Goal: Task Accomplishment & Management: Complete application form

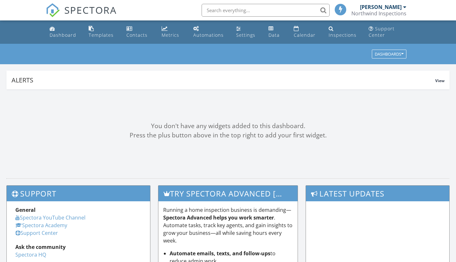
click at [224, 10] on input "text" at bounding box center [266, 10] width 128 height 13
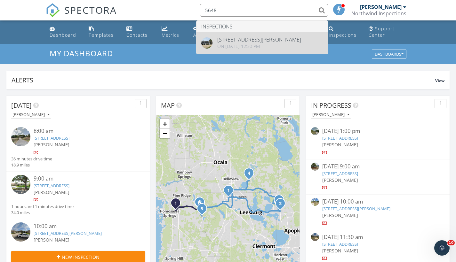
type input "5648"
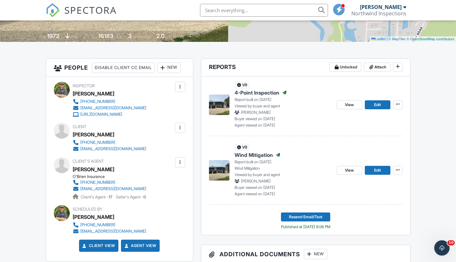
scroll to position [97, 0]
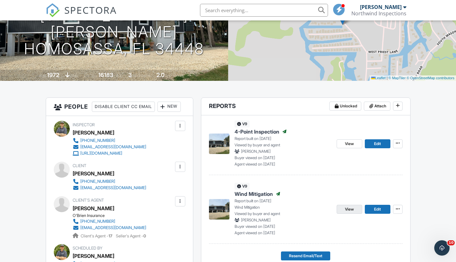
click at [351, 208] on span "View" at bounding box center [349, 209] width 9 height 6
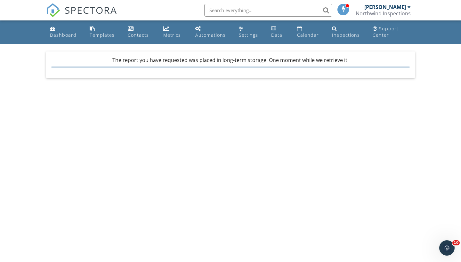
click at [57, 36] on div "Dashboard" at bounding box center [63, 35] width 27 height 6
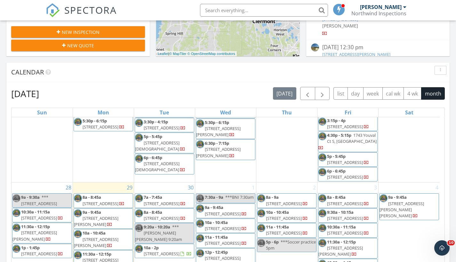
scroll to position [252, 0]
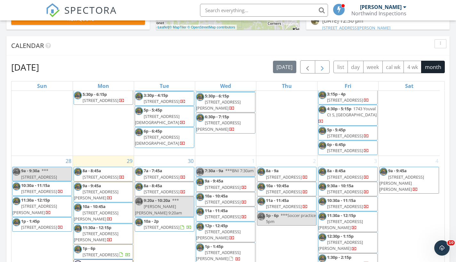
click at [322, 68] on span "button" at bounding box center [322, 67] width 8 height 8
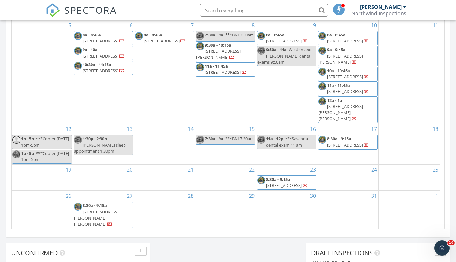
scroll to position [365, 0]
click at [218, 9] on input "text" at bounding box center [264, 10] width 128 height 13
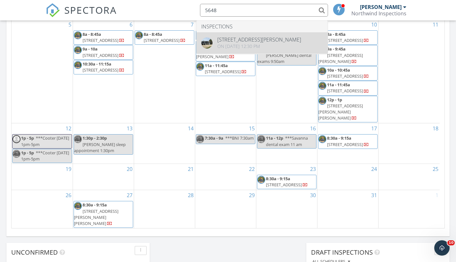
type input "5648"
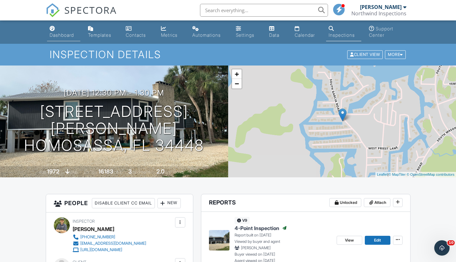
click at [60, 32] on div "Dashboard" at bounding box center [62, 34] width 24 height 5
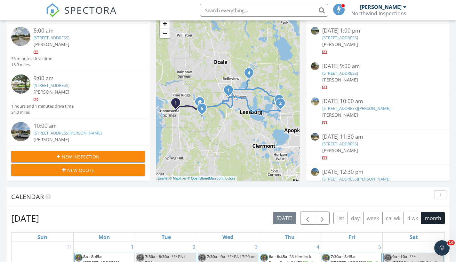
scroll to position [102, 0]
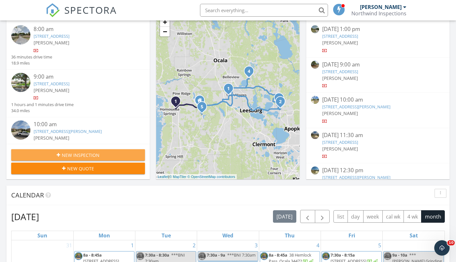
click at [91, 153] on span "New Inspection" at bounding box center [81, 155] width 38 height 7
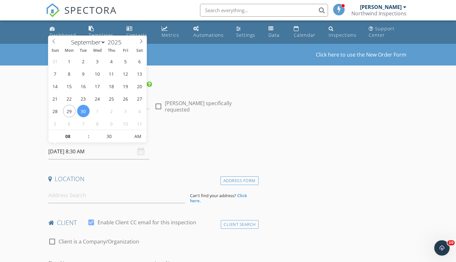
click at [81, 151] on input "09/30/2025 8:30 AM" at bounding box center [98, 152] width 101 height 16
select select "9"
click at [141, 39] on icon at bounding box center [141, 41] width 4 height 4
type input "10/13/2025 8:30 AM"
type input "12"
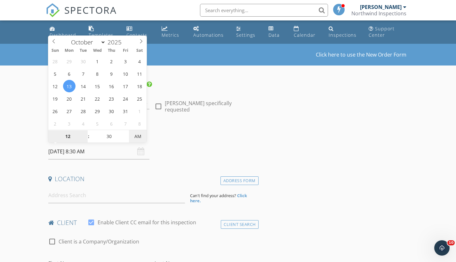
type input "10/13/2025 12:30 PM"
click at [71, 195] on input at bounding box center [116, 196] width 137 height 16
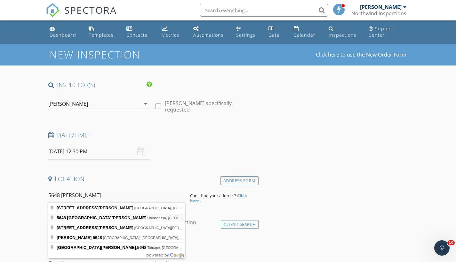
type input "5648 South Garcia Road, Homosassa, FL, USA"
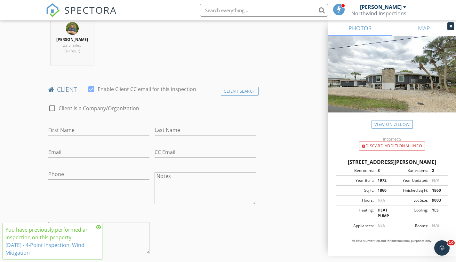
scroll to position [269, 0]
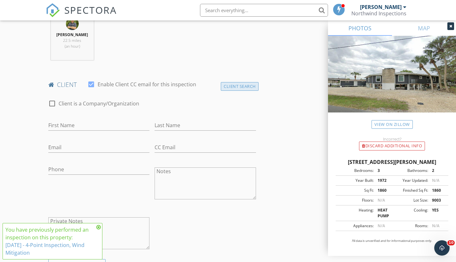
click at [248, 83] on div "Client Search" at bounding box center [240, 86] width 38 height 9
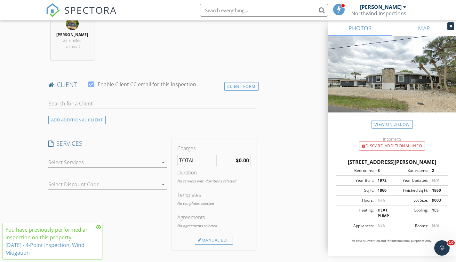
click at [68, 103] on input "text" at bounding box center [152, 104] width 208 height 11
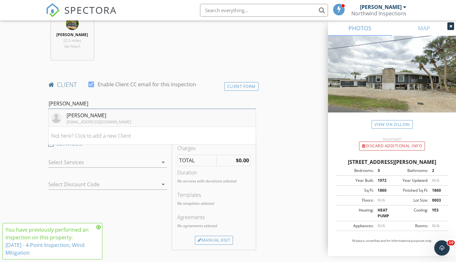
type input "Mike Reed"
click at [92, 119] on div "reedmike50@gmail.com" at bounding box center [99, 121] width 65 height 5
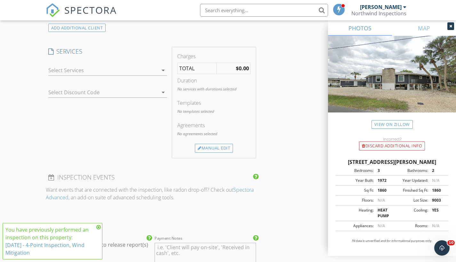
scroll to position [506, 0]
click at [83, 68] on div at bounding box center [103, 69] width 110 height 10
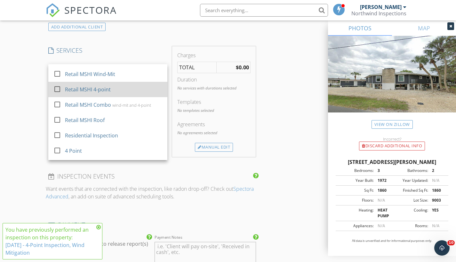
scroll to position [56, 0]
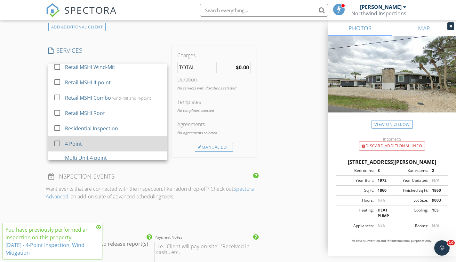
click at [86, 140] on div "4 Point" at bounding box center [113, 144] width 97 height 13
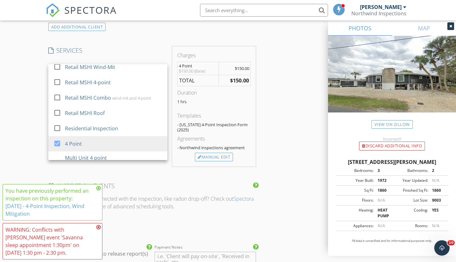
click at [22, 158] on div "New Inspection Click here to use the New Order Form INSPECTOR(S) check_box Carl…" at bounding box center [228, 93] width 456 height 1111
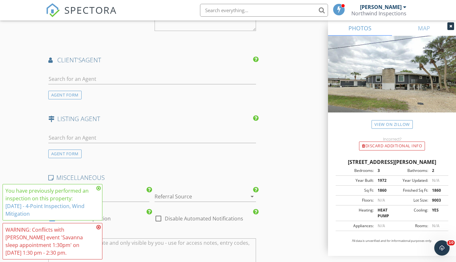
scroll to position [763, 0]
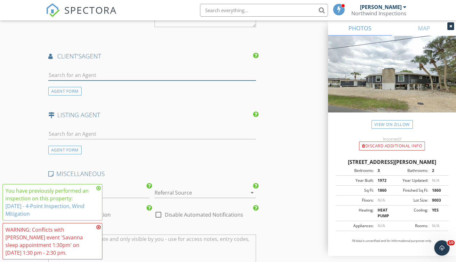
click at [84, 74] on input "text" at bounding box center [152, 75] width 208 height 11
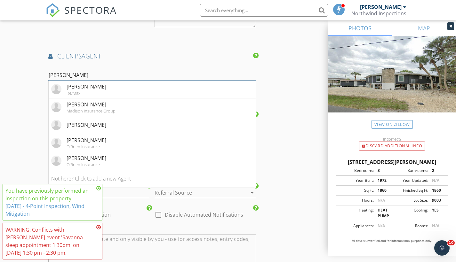
type input "Jennifer"
drag, startPoint x: 84, startPoint y: 74, endPoint x: 98, endPoint y: 139, distance: 67.0
click at [98, 139] on div "Jennifer O'Brien" at bounding box center [87, 141] width 40 height 8
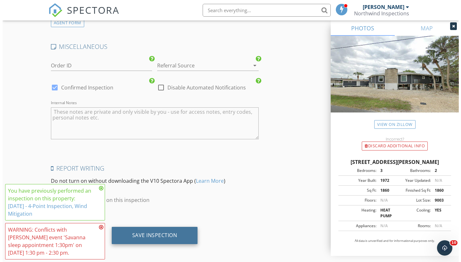
scroll to position [1035, 0]
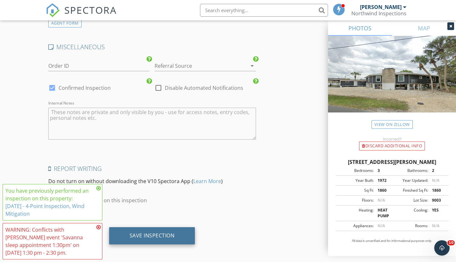
click at [155, 235] on div "Save Inspection" at bounding box center [152, 236] width 45 height 6
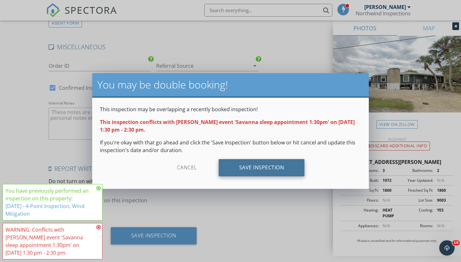
click at [253, 170] on div "Save Inspection" at bounding box center [261, 167] width 86 height 17
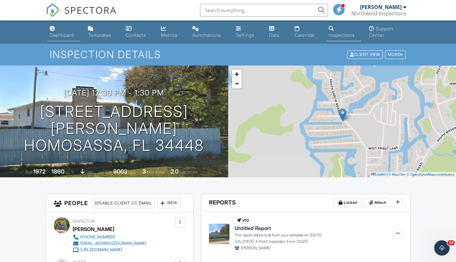
click at [66, 33] on div "Dashboard" at bounding box center [62, 34] width 24 height 5
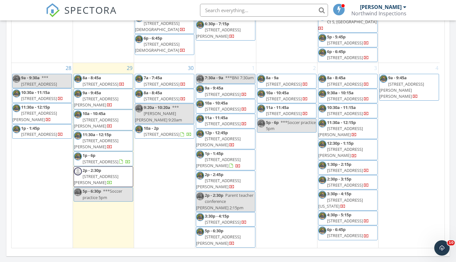
scroll to position [857, 0]
click at [101, 181] on span "[STREET_ADDRESS][PERSON_NAME]" at bounding box center [96, 180] width 44 height 12
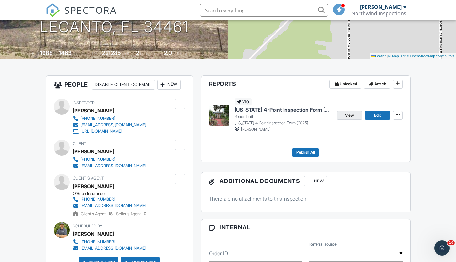
click at [349, 115] on span "View" at bounding box center [349, 115] width 9 height 6
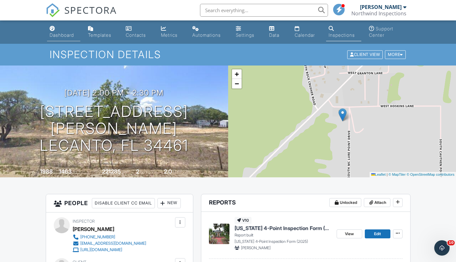
click at [59, 32] on link "Dashboard" at bounding box center [63, 32] width 33 height 18
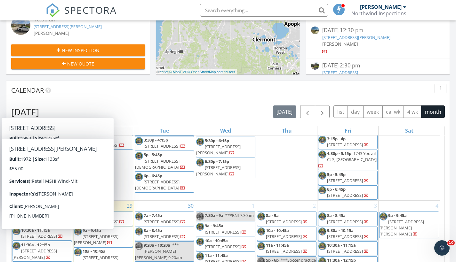
scroll to position [188, 0]
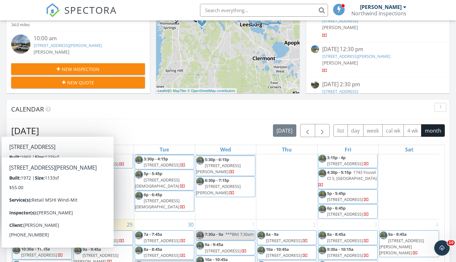
click at [73, 69] on span "New Inspection" at bounding box center [81, 69] width 38 height 7
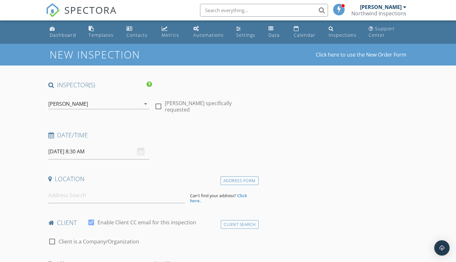
click at [86, 154] on input "[DATE] 8:30 AM" at bounding box center [98, 152] width 101 height 16
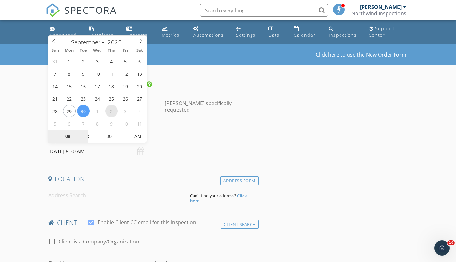
select select "9"
type input "[DATE] 8:30 AM"
type input "12"
type input "[DATE] 12:30 PM"
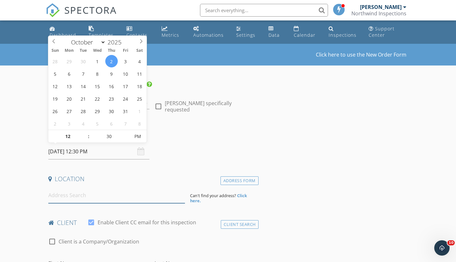
click at [65, 193] on input at bounding box center [116, 196] width 137 height 16
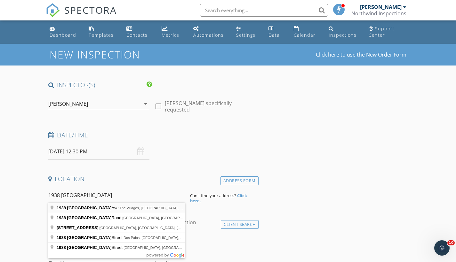
type input "[STREET_ADDRESS]"
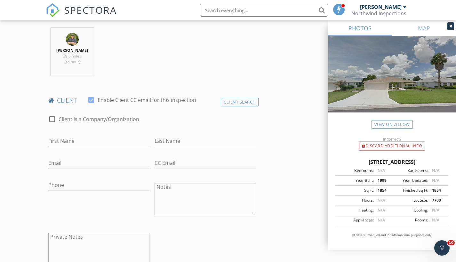
scroll to position [254, 0]
type input "[PERSON_NAME]"
type input "Krasiscko"
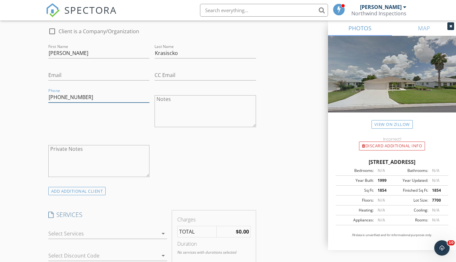
scroll to position [431, 0]
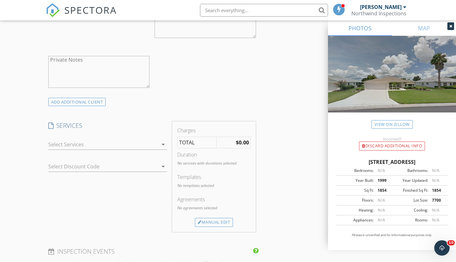
type input "[PHONE_NUMBER]"
click at [72, 147] on div at bounding box center [103, 144] width 110 height 10
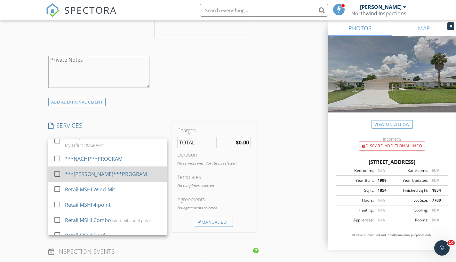
scroll to position [10, 0]
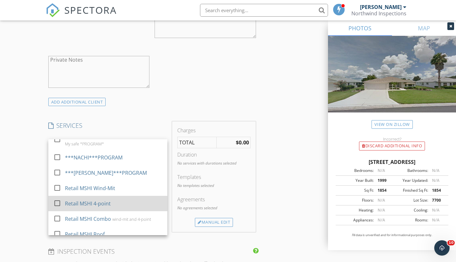
click at [84, 205] on div "Retail MSHI 4-point" at bounding box center [88, 204] width 46 height 8
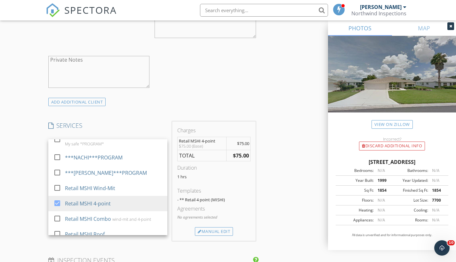
click at [288, 192] on div "INSPECTOR(S) check_box Carl Marcotte PRIMARY check_box_outline_blank Collin Mar…" at bounding box center [228, 179] width 365 height 1058
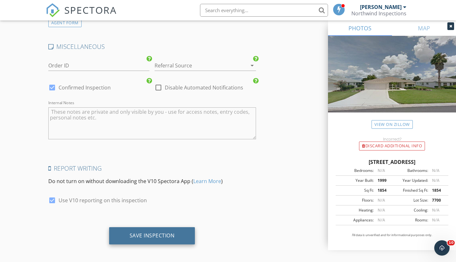
scroll to position [889, 0]
click at [165, 233] on div "Save Inspection" at bounding box center [152, 236] width 45 height 6
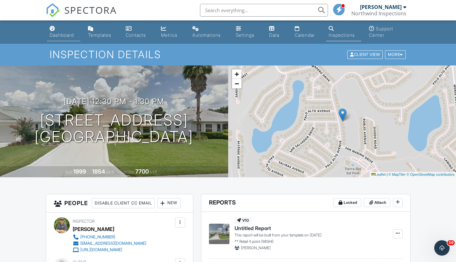
click at [63, 37] on div "Dashboard" at bounding box center [62, 34] width 24 height 5
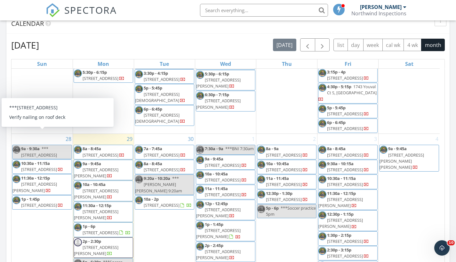
scroll to position [216, 0]
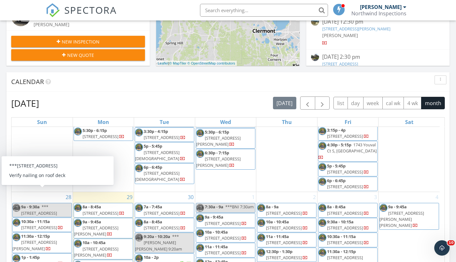
click at [62, 39] on span "New Inspection" at bounding box center [81, 41] width 38 height 7
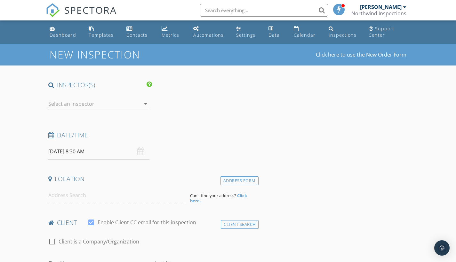
select select "8"
click at [66, 153] on input "09/30/2025 8:30 AM" at bounding box center [98, 152] width 101 height 16
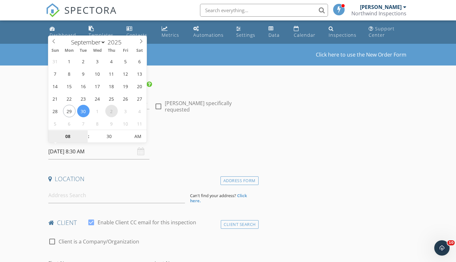
type input "10/02/2025 8:30 AM"
select select "9"
type input "02"
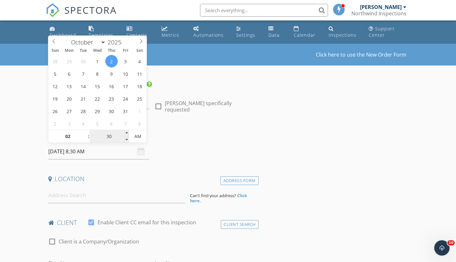
type input "10/02/2025 2:30 AM"
drag, startPoint x: 115, startPoint y: 136, endPoint x: 75, endPoint y: 136, distance: 40.3
click at [75, 136] on div "02 : 30 AM" at bounding box center [97, 136] width 99 height 13
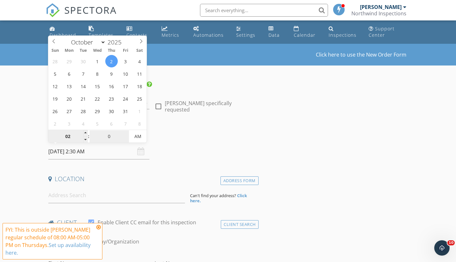
type input "00"
type input "10/02/2025 2:00 PM"
click at [66, 194] on input at bounding box center [116, 196] width 137 height 16
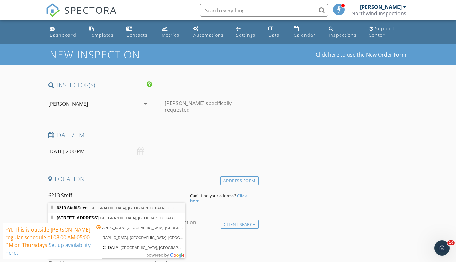
type input "6213 Steffi Street, Leesburg, FL, USA"
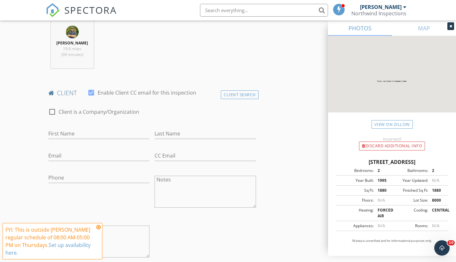
scroll to position [270, 0]
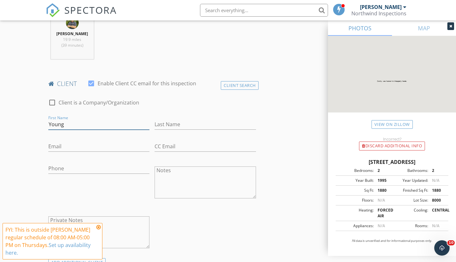
type input "Young"
type input "Fitzpatrick"
click at [63, 162] on div "Phone" at bounding box center [98, 170] width 101 height 21
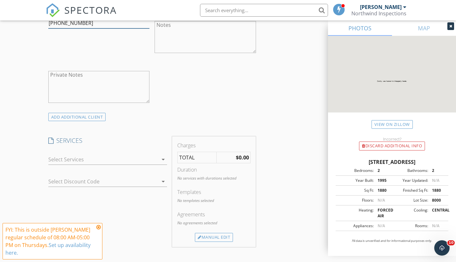
scroll to position [455, 0]
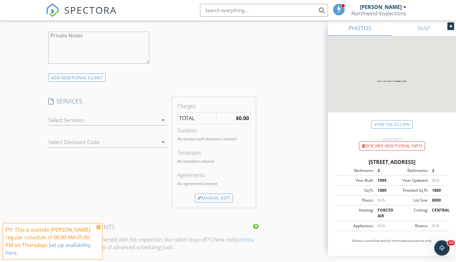
type input "407-807-8928"
click at [69, 121] on div at bounding box center [103, 120] width 110 height 10
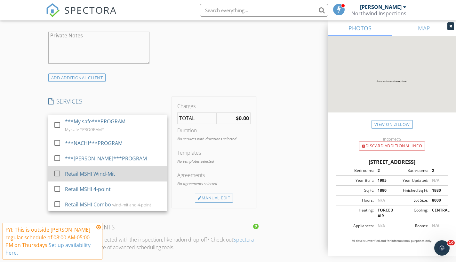
click at [76, 172] on div "Retail MSHI Wind-Mit" at bounding box center [90, 174] width 50 height 8
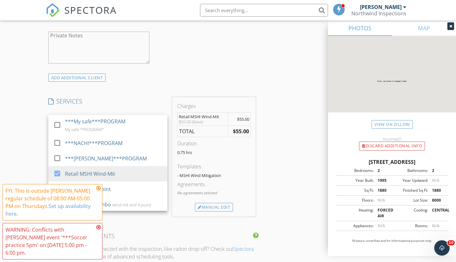
click at [28, 170] on div "New Inspection Click here to use the New Order Form INSPECTOR(S) check_box Carl…" at bounding box center [228, 144] width 456 height 1110
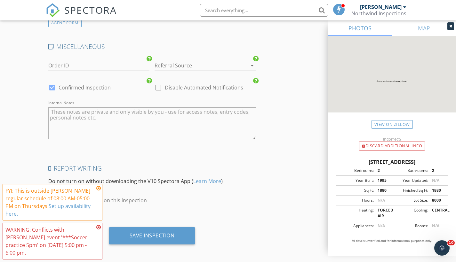
scroll to position [889, 0]
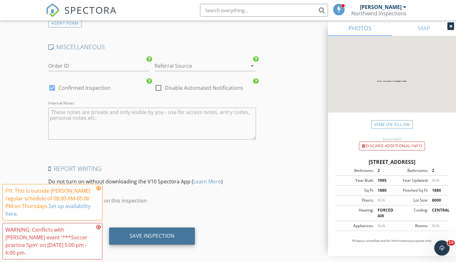
click at [159, 235] on div "Save Inspection" at bounding box center [152, 236] width 45 height 6
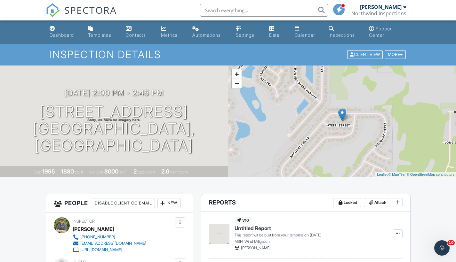
click at [59, 36] on div "Dashboard" at bounding box center [62, 34] width 24 height 5
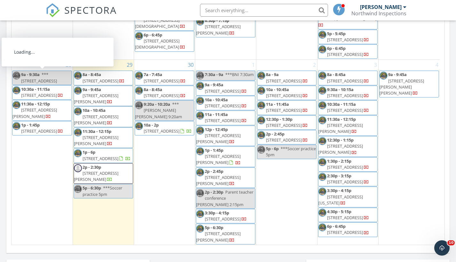
scroll to position [83, 0]
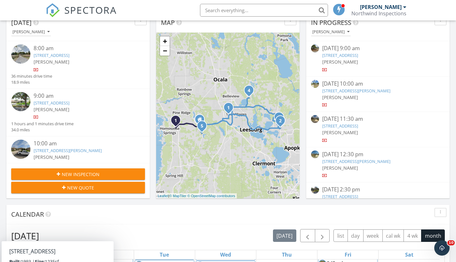
click at [70, 173] on span "New Inspection" at bounding box center [81, 174] width 38 height 7
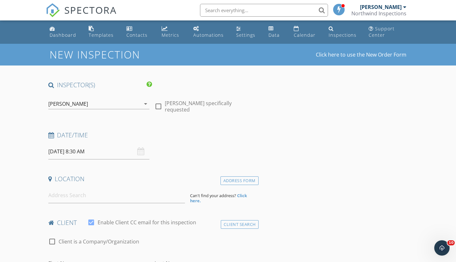
click at [69, 152] on input "[DATE] 8:30 AM" at bounding box center [98, 152] width 101 height 16
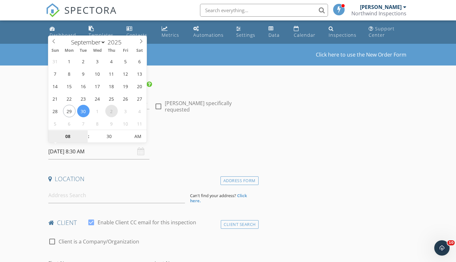
select select "9"
type input "[DATE] 8:30 AM"
type input "03"
type input "[DATE] 3:30 PM"
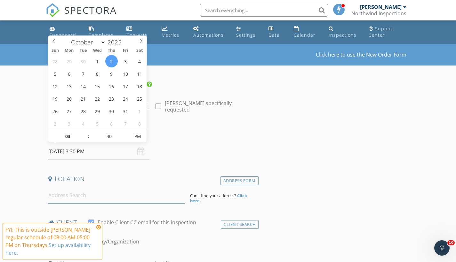
click at [81, 195] on input at bounding box center [116, 196] width 137 height 16
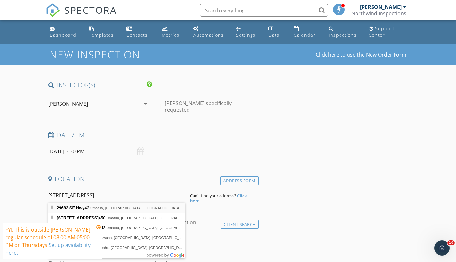
type input "[STREET_ADDRESS]"
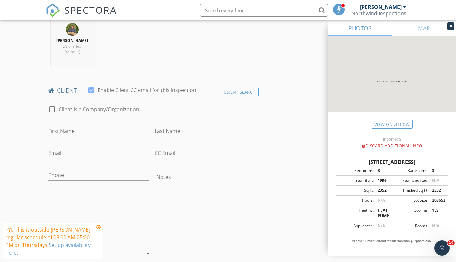
scroll to position [265, 0]
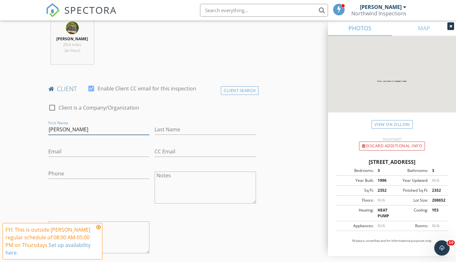
type input "[PERSON_NAME]"
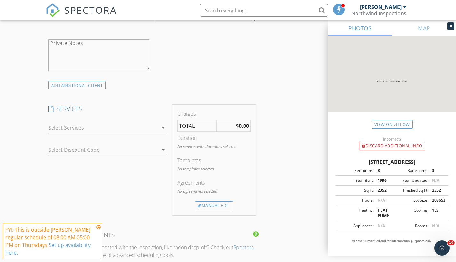
scroll to position [455, 0]
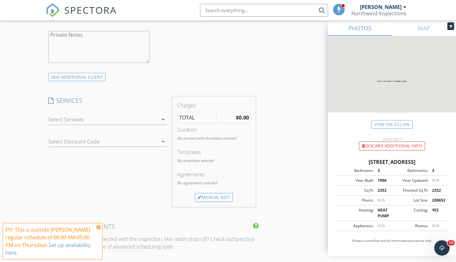
type input "[PHONE_NUMBER]"
click at [85, 115] on div at bounding box center [103, 120] width 110 height 10
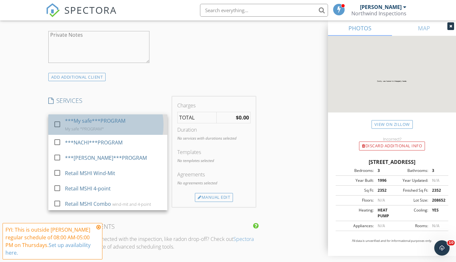
click at [89, 124] on div "***My safe***PROGRAM My safe *PROGRAM*" at bounding box center [113, 125] width 97 height 20
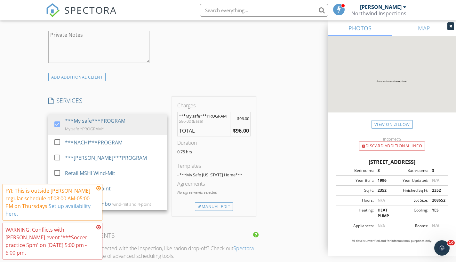
click at [288, 145] on div "INSPECTOR(S) check_box Carl Marcotte PRIMARY check_box_outline_blank Collin Mar…" at bounding box center [228, 154] width 365 height 1058
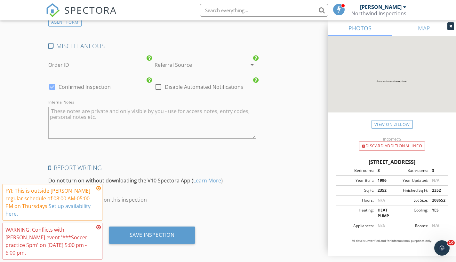
scroll to position [889, 0]
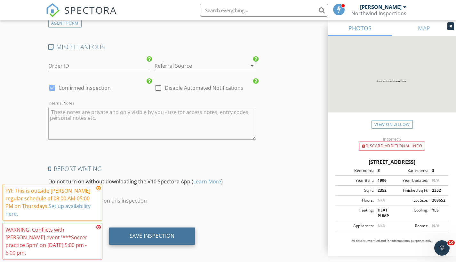
click at [148, 237] on div "Save Inspection" at bounding box center [152, 236] width 86 height 17
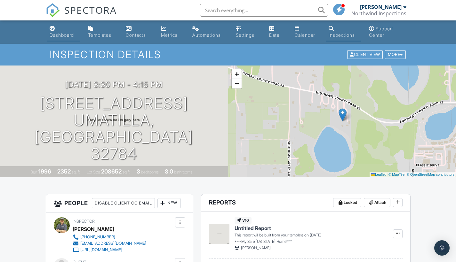
click at [58, 35] on div "Dashboard" at bounding box center [62, 34] width 24 height 5
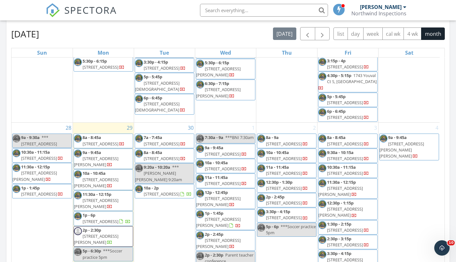
scroll to position [269, 0]
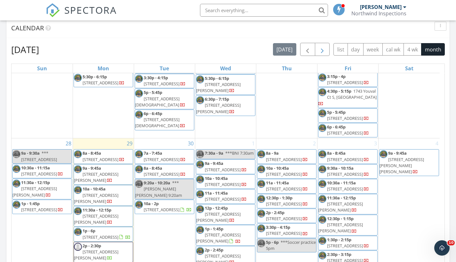
click at [321, 50] on span "button" at bounding box center [322, 50] width 8 height 8
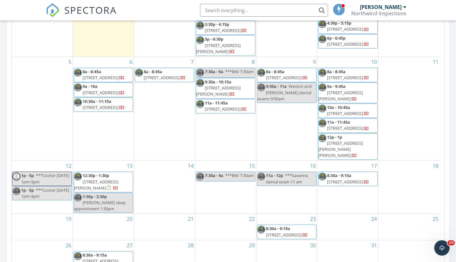
scroll to position [150, 0]
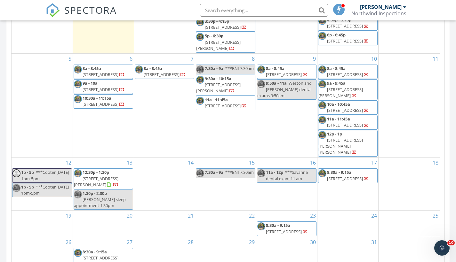
click at [158, 77] on span "3421 SE 131st Pl, Belleview 34420" at bounding box center [162, 75] width 36 height 6
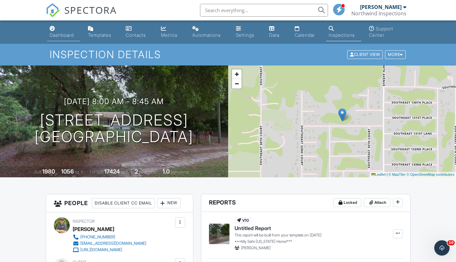
click at [57, 35] on div "Dashboard" at bounding box center [62, 34] width 24 height 5
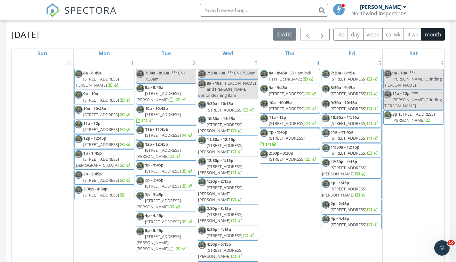
scroll to position [278, 0]
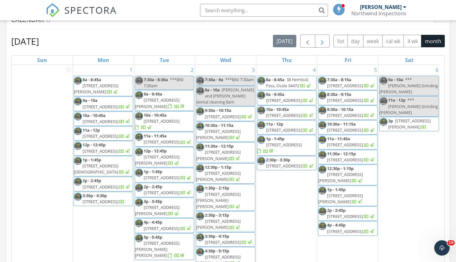
click at [319, 42] on span "button" at bounding box center [322, 41] width 8 height 8
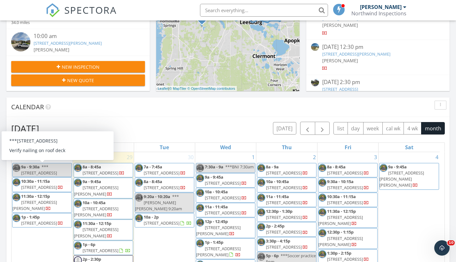
scroll to position [172, 0]
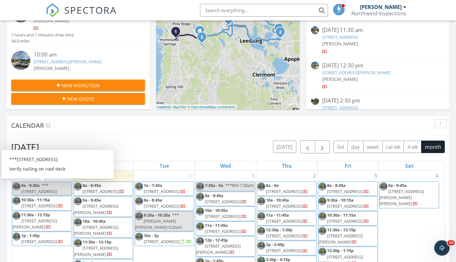
click at [43, 83] on div "New Inspection" at bounding box center [77, 85] width 123 height 7
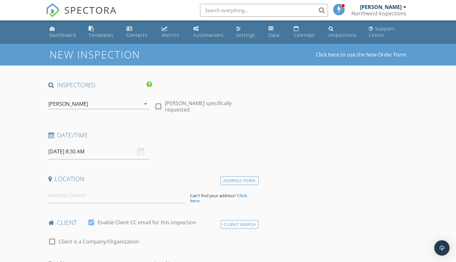
click at [77, 154] on input "[DATE] 8:30 AM" at bounding box center [98, 152] width 101 height 16
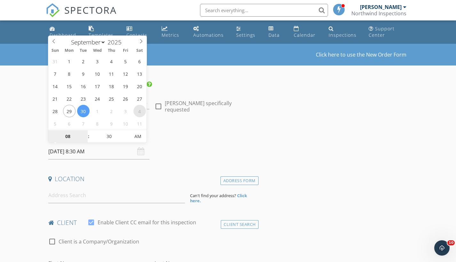
select select "9"
type input "[DATE] 8:30 AM"
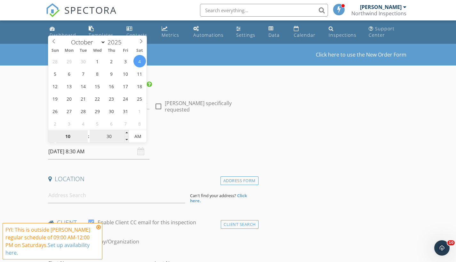
type input "10"
type input "[DATE] 10:30 AM"
drag, startPoint x: 113, startPoint y: 136, endPoint x: 89, endPoint y: 136, distance: 24.3
click at [89, 136] on div "10 : 30 AM" at bounding box center [97, 136] width 99 height 13
type input "00"
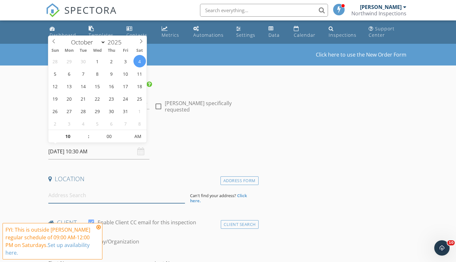
type input "[DATE] 10:00 AM"
click at [71, 202] on input at bounding box center [116, 196] width 137 height 16
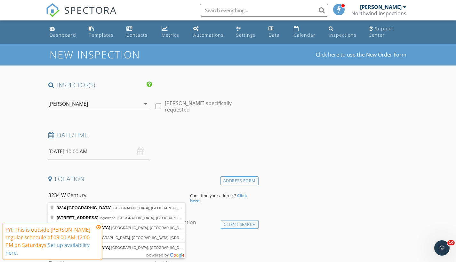
type input "[STREET_ADDRESS]"
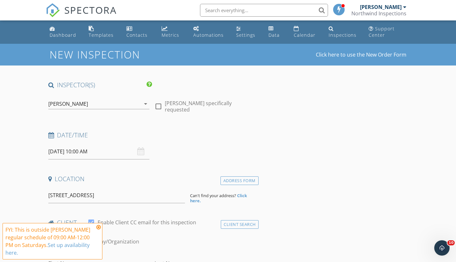
drag, startPoint x: 79, startPoint y: 206, endPoint x: 99, endPoint y: 210, distance: 19.5
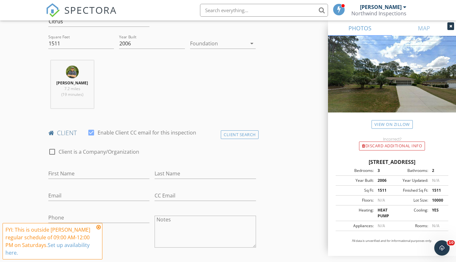
scroll to position [228, 0]
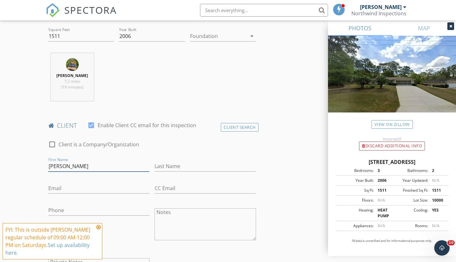
type input "[PERSON_NAME]"
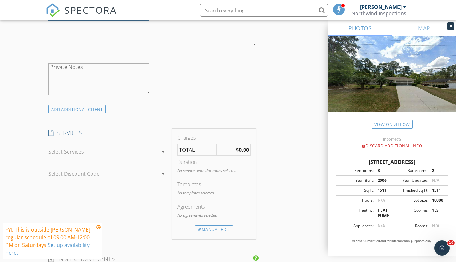
scroll to position [427, 0]
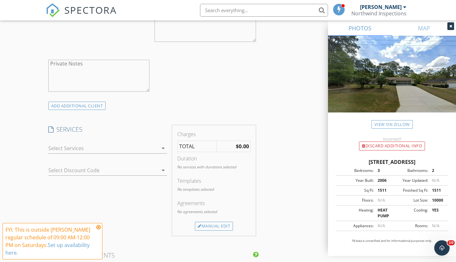
type input "[PHONE_NUMBER]"
click at [75, 148] on div at bounding box center [103, 148] width 110 height 10
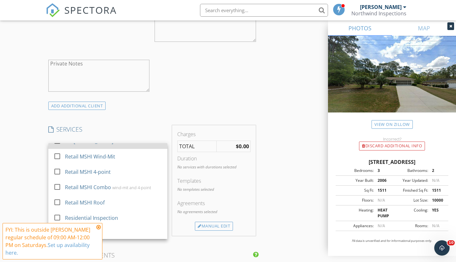
scroll to position [49, 0]
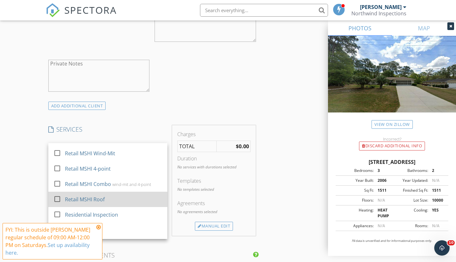
click at [78, 197] on div "Retail MSHI Roof" at bounding box center [85, 200] width 40 height 8
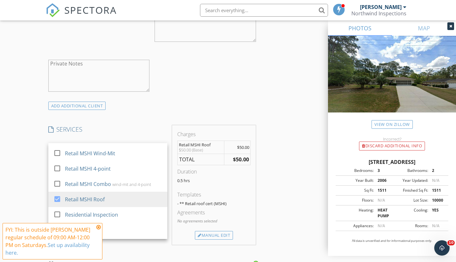
click at [35, 192] on div "New Inspection Click here to use the New Order Form INSPECTOR(S) check_box [PER…" at bounding box center [228, 172] width 456 height 1110
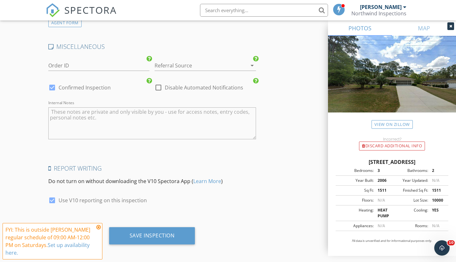
scroll to position [889, 0]
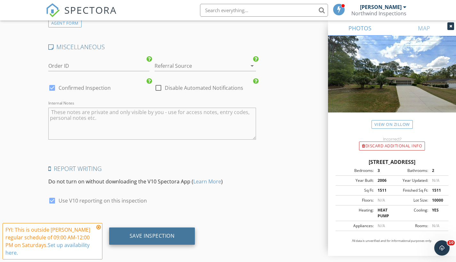
click at [146, 240] on div "Save Inspection" at bounding box center [152, 236] width 86 height 17
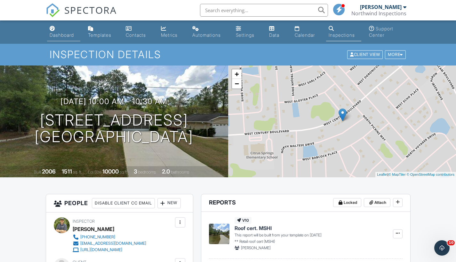
click at [60, 35] on div "Dashboard" at bounding box center [62, 34] width 24 height 5
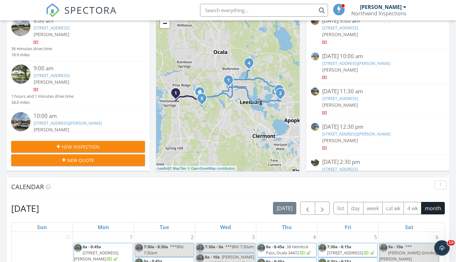
scroll to position [87, 0]
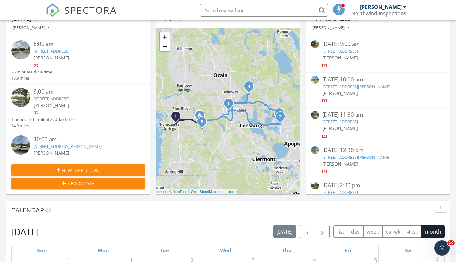
click at [326, 230] on button "button" at bounding box center [322, 231] width 15 height 13
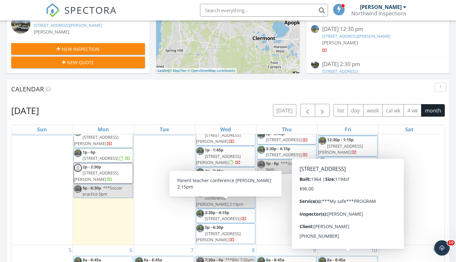
scroll to position [205, 0]
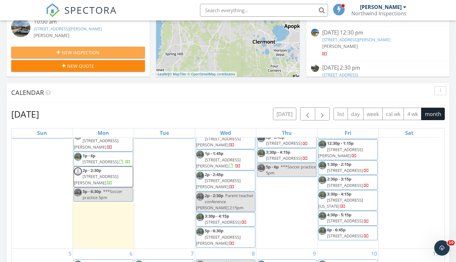
click at [57, 50] on div "New Inspection" at bounding box center [77, 52] width 123 height 7
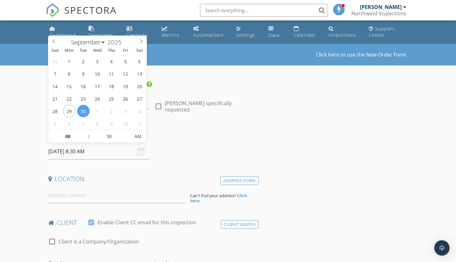
click at [67, 150] on input "[DATE] 8:30 AM" at bounding box center [98, 152] width 101 height 16
select select "9"
type input "[DATE] 8:30 AM"
type input "09"
type input "[DATE] 9:30 AM"
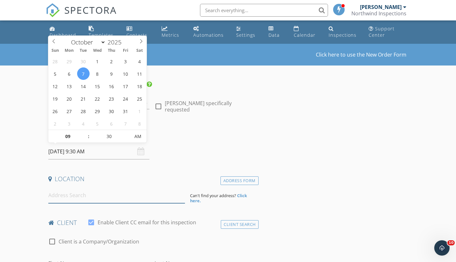
click at [65, 193] on input at bounding box center [116, 196] width 137 height 16
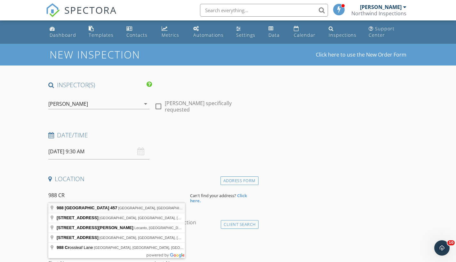
type input "[STREET_ADDRESS]"
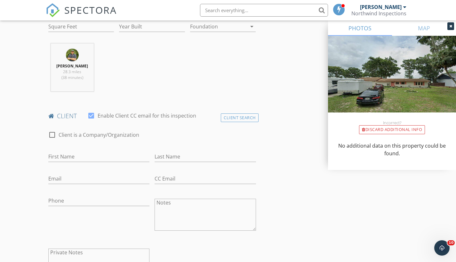
scroll to position [254, 0]
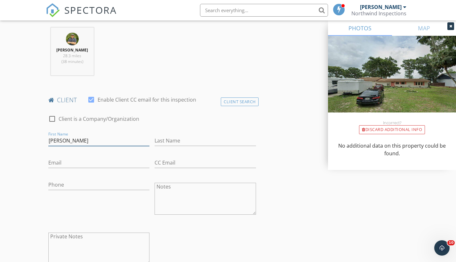
type input "[PERSON_NAME]"
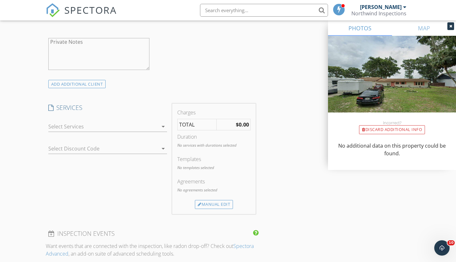
scroll to position [455, 0]
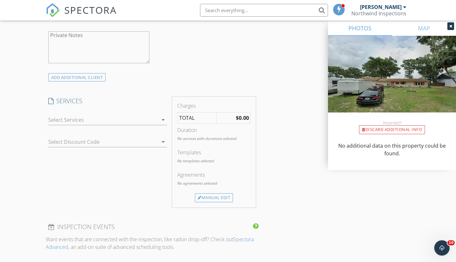
type input "[PHONE_NUMBER]"
click at [69, 111] on div "check_box_outline_blank ***My safe***PROGRAM My safe *PROGRAM* check_box_outlin…" at bounding box center [107, 121] width 119 height 21
click at [69, 118] on div at bounding box center [103, 120] width 110 height 10
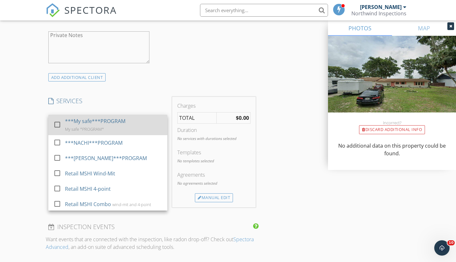
click at [75, 127] on div "My safe *PROGRAM*" at bounding box center [84, 129] width 39 height 5
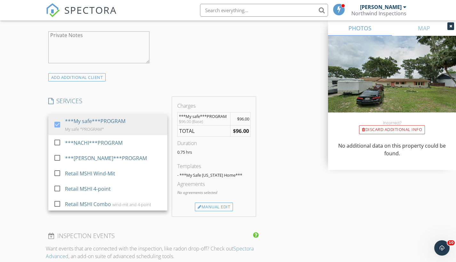
click at [291, 171] on div "INSPECTOR(S) check_box [PERSON_NAME] PRIMARY check_box_outline_blank [PERSON_NA…" at bounding box center [228, 155] width 365 height 1058
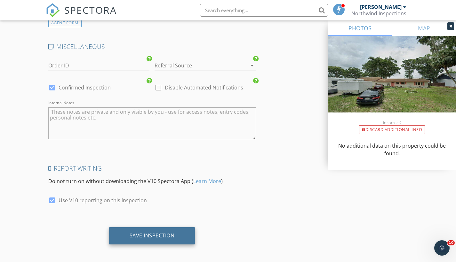
scroll to position [889, 0]
click at [156, 233] on div "Save Inspection" at bounding box center [152, 236] width 45 height 6
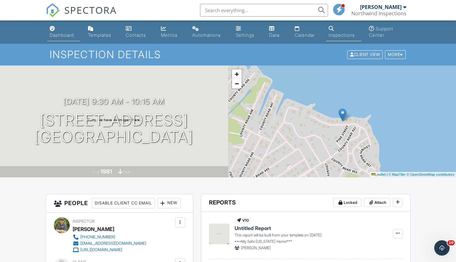
click at [63, 34] on div "Dashboard" at bounding box center [62, 34] width 24 height 5
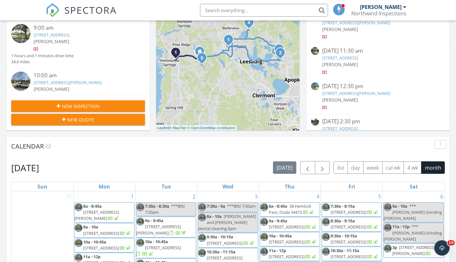
scroll to position [183, 0]
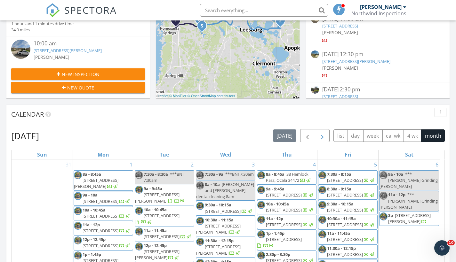
click at [328, 135] on button "button" at bounding box center [322, 135] width 15 height 13
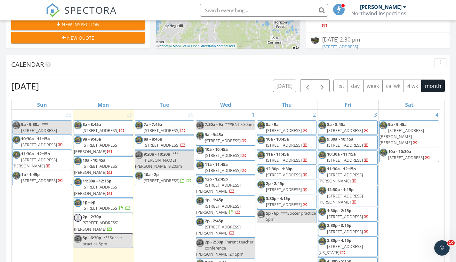
scroll to position [233, 0]
click at [100, 207] on span "[STREET_ADDRESS]" at bounding box center [101, 208] width 36 height 6
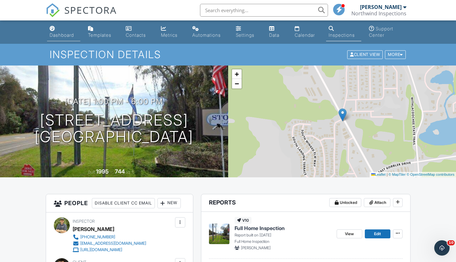
click at [61, 36] on div "Dashboard" at bounding box center [62, 34] width 24 height 5
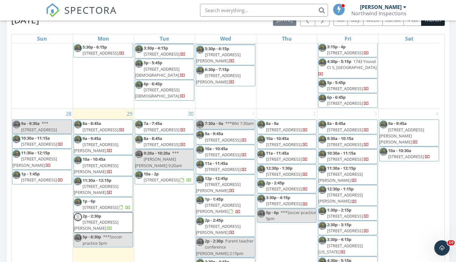
scroll to position [880, 0]
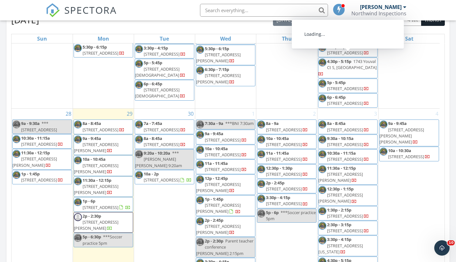
click at [322, 24] on span "button" at bounding box center [322, 20] width 8 height 8
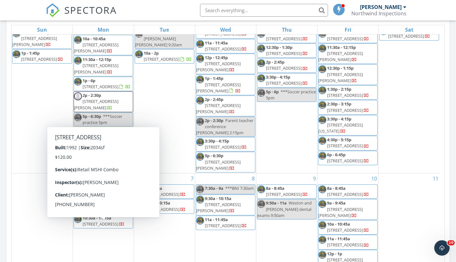
scroll to position [45, 0]
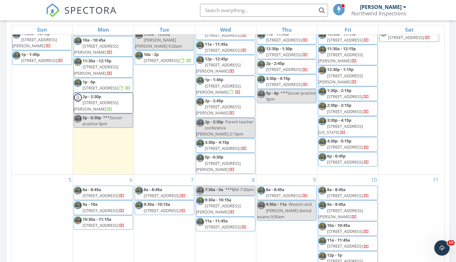
click at [100, 106] on span "[STREET_ADDRESS][PERSON_NAME]" at bounding box center [96, 106] width 44 height 12
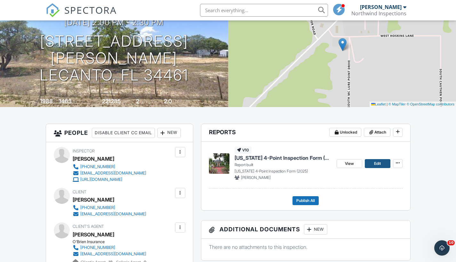
click at [376, 163] on span "Edit" at bounding box center [377, 164] width 7 height 6
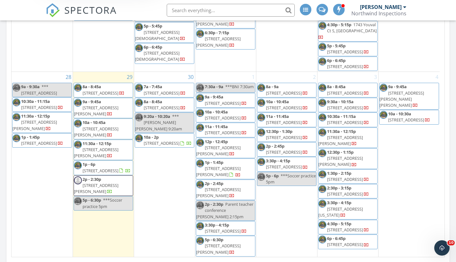
scroll to position [881, 0]
click at [98, 126] on span "4033 Brookshire Cir, Eustis 32736" at bounding box center [96, 132] width 44 height 12
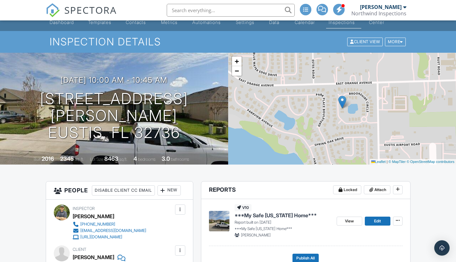
scroll to position [22, 0]
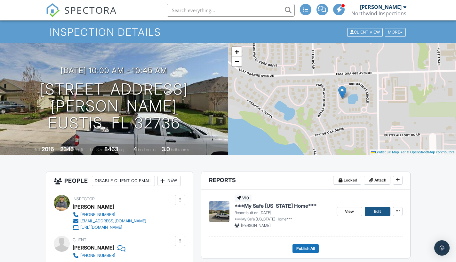
click at [378, 210] on span "Edit" at bounding box center [377, 212] width 7 height 6
